Goal: Task Accomplishment & Management: Use online tool/utility

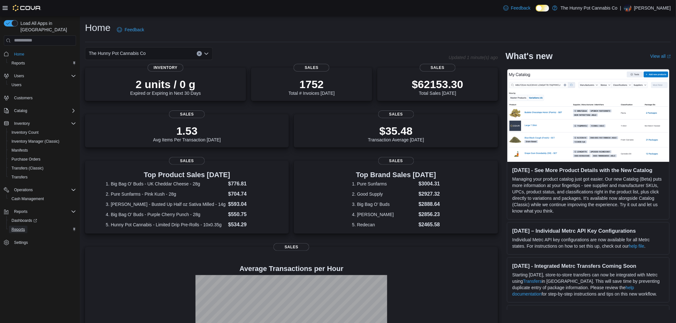
click at [22, 226] on span "Reports" at bounding box center [17, 230] width 13 height 8
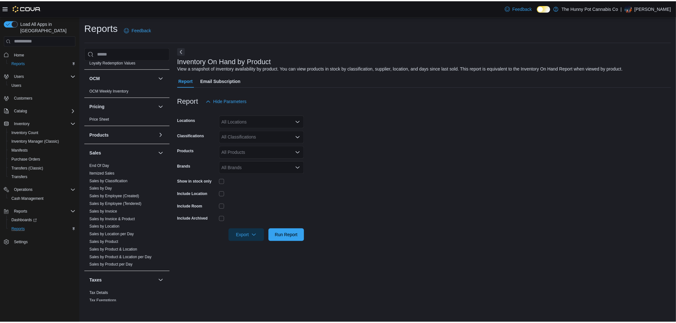
scroll to position [35, 0]
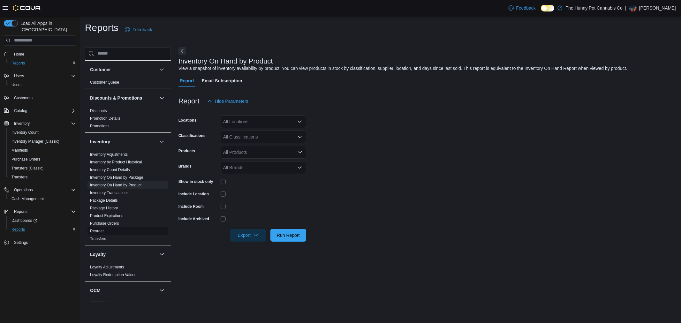
click at [105, 231] on span "Reorder" at bounding box center [127, 231] width 81 height 8
click at [103, 231] on link "Reorder" at bounding box center [97, 231] width 14 height 4
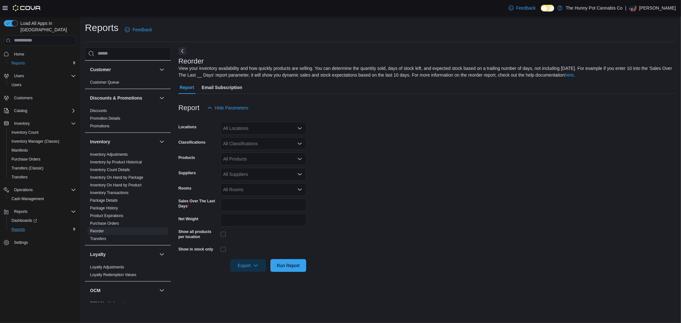
click at [288, 130] on div "All Locations" at bounding box center [264, 128] width 86 height 13
type input "****"
click at [259, 147] on span "1405 Carling Ave" at bounding box center [256, 148] width 44 height 6
click at [402, 144] on form "Locations 1405 Carling Ave Classifications All Classifications Products All Pro…" at bounding box center [426, 193] width 497 height 158
click at [240, 139] on div "All Classifications" at bounding box center [264, 143] width 86 height 13
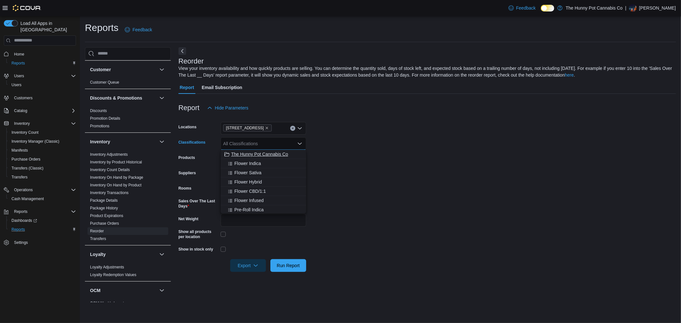
click at [253, 158] on button "The Hunny Pot Cannabis Co" at bounding box center [264, 154] width 86 height 9
drag, startPoint x: 394, startPoint y: 153, endPoint x: 283, endPoint y: 172, distance: 112.7
click at [394, 154] on form "Locations 1405 Carling Ave Classifications The Hunny Pot Cannabis Co Combo box.…" at bounding box center [426, 193] width 497 height 158
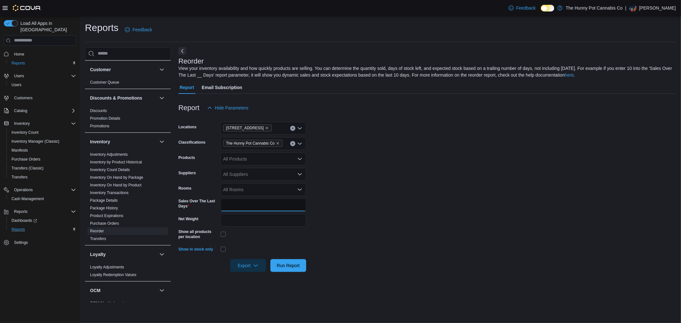
click at [244, 203] on input "*" at bounding box center [264, 205] width 86 height 13
click at [271, 162] on div "All Products" at bounding box center [264, 159] width 86 height 13
click at [348, 158] on form "Locations 1405 Carling Ave Classifications The Hunny Pot Cannabis Co Products A…" at bounding box center [426, 193] width 497 height 158
click at [298, 265] on span "Run Report" at bounding box center [288, 265] width 23 height 6
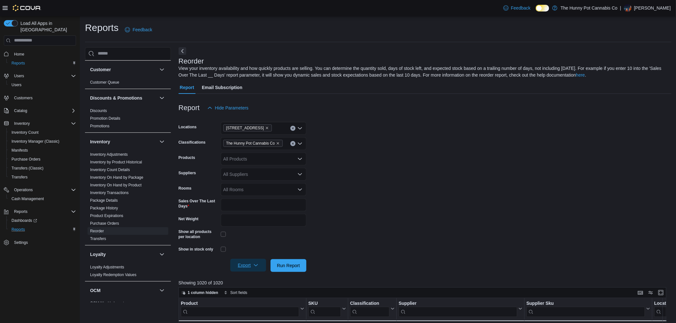
click at [244, 267] on span "Export" at bounding box center [248, 265] width 28 height 13
click at [255, 279] on span "Export to Excel" at bounding box center [249, 278] width 29 height 5
click at [265, 127] on icon "Remove 1405 Carling Ave from selection in this group" at bounding box center [267, 128] width 4 height 4
type input "****"
click at [240, 140] on span "Backstock" at bounding box center [244, 139] width 20 height 6
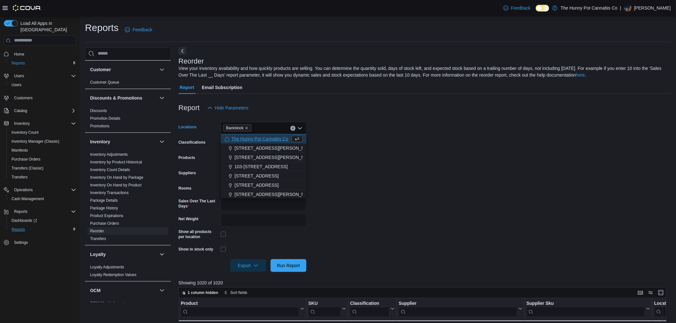
click at [389, 184] on form "Locations Backstock Combo box. Selected. Backstock. Press Backspace to delete B…" at bounding box center [424, 193] width 493 height 158
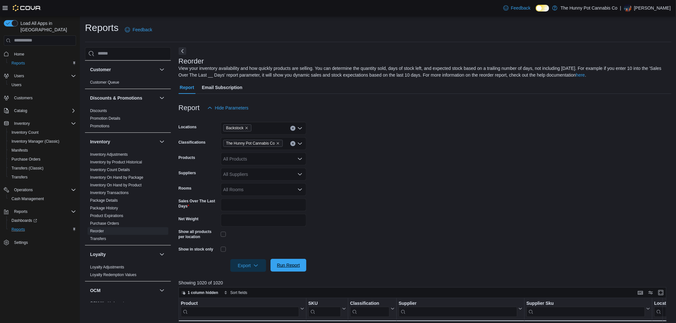
click at [300, 267] on span "Run Report" at bounding box center [288, 265] width 28 height 13
click at [255, 265] on icon "button" at bounding box center [255, 265] width 5 height 5
click at [254, 279] on span "Export to Excel" at bounding box center [249, 278] width 29 height 5
drag, startPoint x: 119, startPoint y: 185, endPoint x: 167, endPoint y: 165, distance: 52.1
click at [120, 185] on link "Inventory On Hand by Product" at bounding box center [115, 185] width 51 height 4
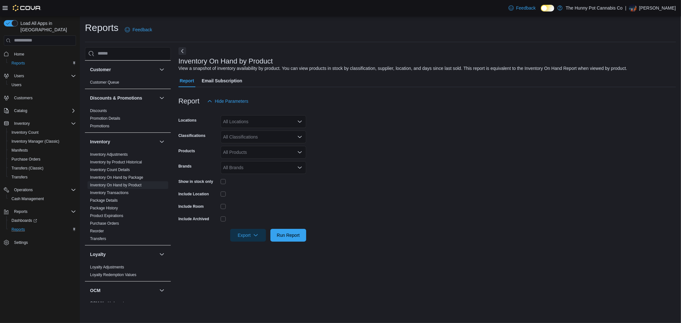
click at [260, 112] on div at bounding box center [426, 112] width 497 height 8
click at [257, 125] on div "All Locations" at bounding box center [264, 121] width 86 height 13
type input "****"
click at [267, 134] on div "Backstock" at bounding box center [263, 132] width 78 height 6
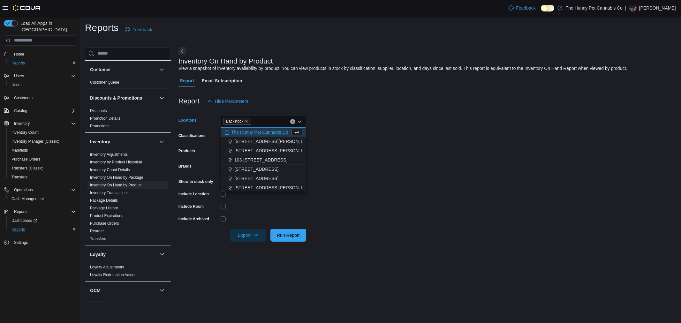
click at [378, 125] on form "Locations Backstock Combo box. Selected. Backstock. Press Backspace to delete B…" at bounding box center [426, 175] width 497 height 134
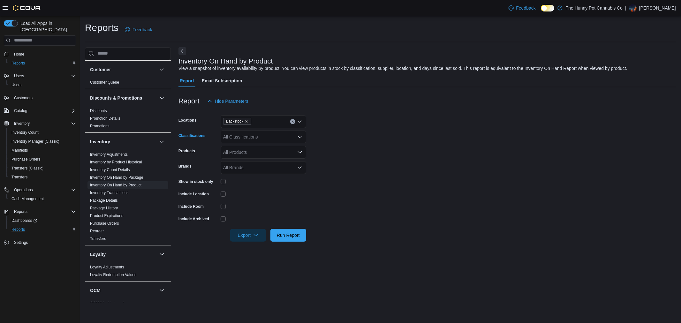
click at [254, 138] on div "All Classifications" at bounding box center [264, 137] width 86 height 13
drag, startPoint x: 260, startPoint y: 148, endPoint x: 384, endPoint y: 137, distance: 125.4
click at [260, 148] on span "The Hunny Pot Cannabis Co" at bounding box center [259, 147] width 57 height 6
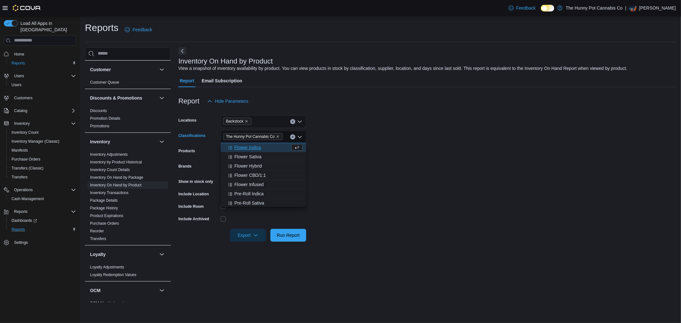
click at [390, 137] on form "Locations Backstock Classifications The Hunny Pot Cannabis Co Combo box. Select…" at bounding box center [426, 175] width 497 height 134
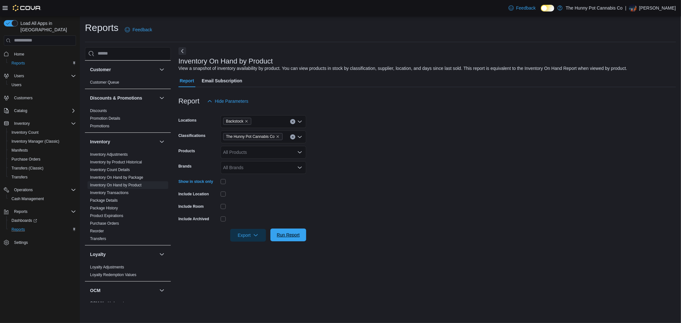
click at [286, 236] on span "Run Report" at bounding box center [288, 235] width 23 height 6
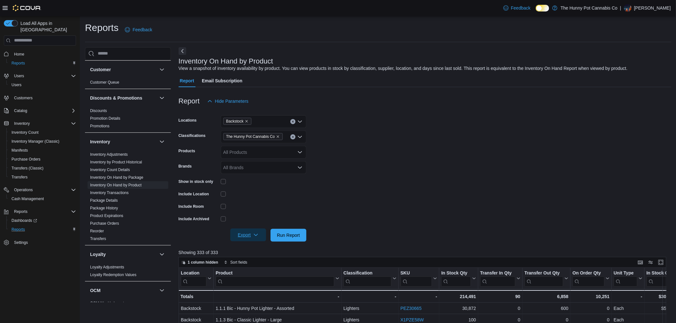
click at [243, 236] on span "Export" at bounding box center [248, 235] width 28 height 13
click at [252, 244] on button "Export to Excel" at bounding box center [249, 247] width 36 height 13
click at [302, 237] on span "Run Report" at bounding box center [288, 235] width 28 height 13
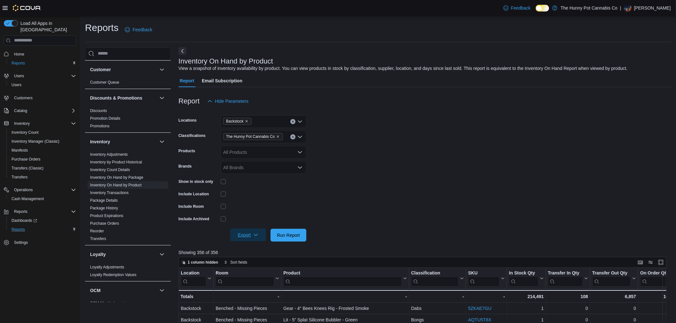
click at [243, 234] on span "Export" at bounding box center [248, 235] width 28 height 13
click at [253, 249] on span "Export to Excel" at bounding box center [249, 247] width 29 height 5
